Goal: Find specific page/section: Find specific page/section

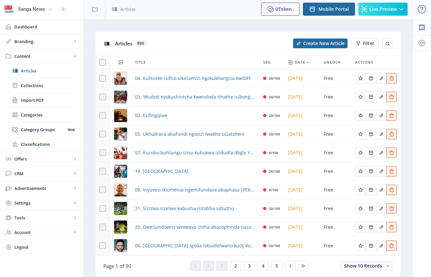
scroll to position [5, 0]
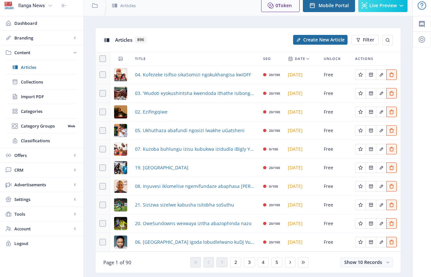
click at [237, 262] on div "You have unsaved changes Discard Changes Save Changes" at bounding box center [216, 266] width 366 height 21
click at [235, 262] on div "You have unsaved changes Discard Changes Save Changes" at bounding box center [216, 266] width 366 height 21
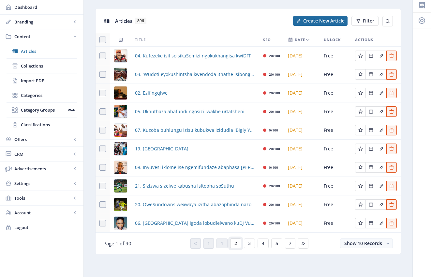
click at [236, 243] on span "2" at bounding box center [235, 243] width 3 height 5
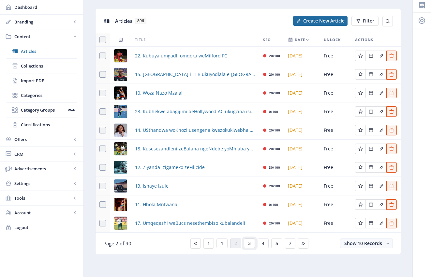
click at [248, 245] on span "3" at bounding box center [249, 243] width 3 height 5
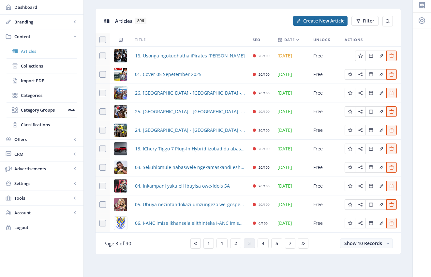
click at [28, 50] on span "Articles" at bounding box center [49, 51] width 56 height 7
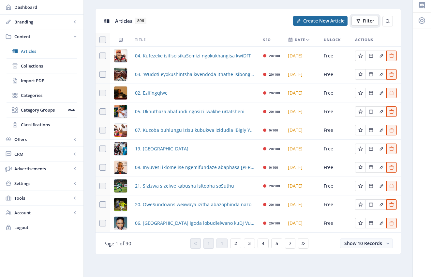
click at [368, 22] on span "Filter" at bounding box center [368, 20] width 11 height 5
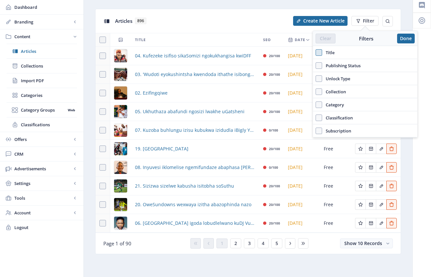
click at [319, 52] on span at bounding box center [319, 52] width 7 height 7
click at [316, 52] on input "Title" at bounding box center [316, 52] width 0 height 0
checkbox input "true"
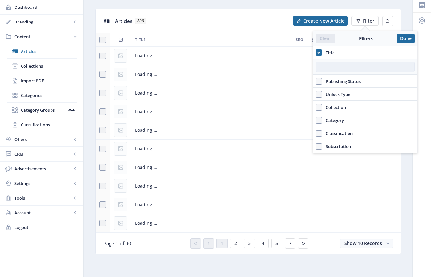
click at [326, 65] on input "text" at bounding box center [365, 67] width 99 height 10
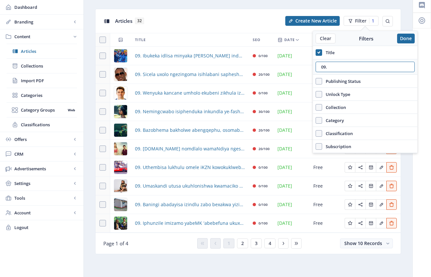
drag, startPoint x: 327, startPoint y: 68, endPoint x: 312, endPoint y: 66, distance: 15.4
click at [311, 66] on nb-layout "Ilanga News Dashboard Branding App Appearance Brand Brief Pages SEO Web Custom …" at bounding box center [215, 126] width 431 height 301
type input "0"
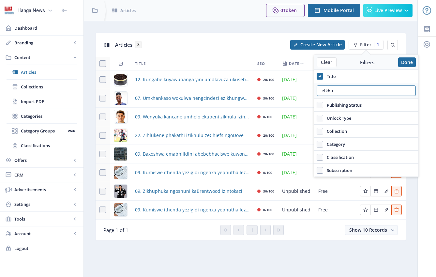
type input "zikhu"
